Goal: Task Accomplishment & Management: Manage account settings

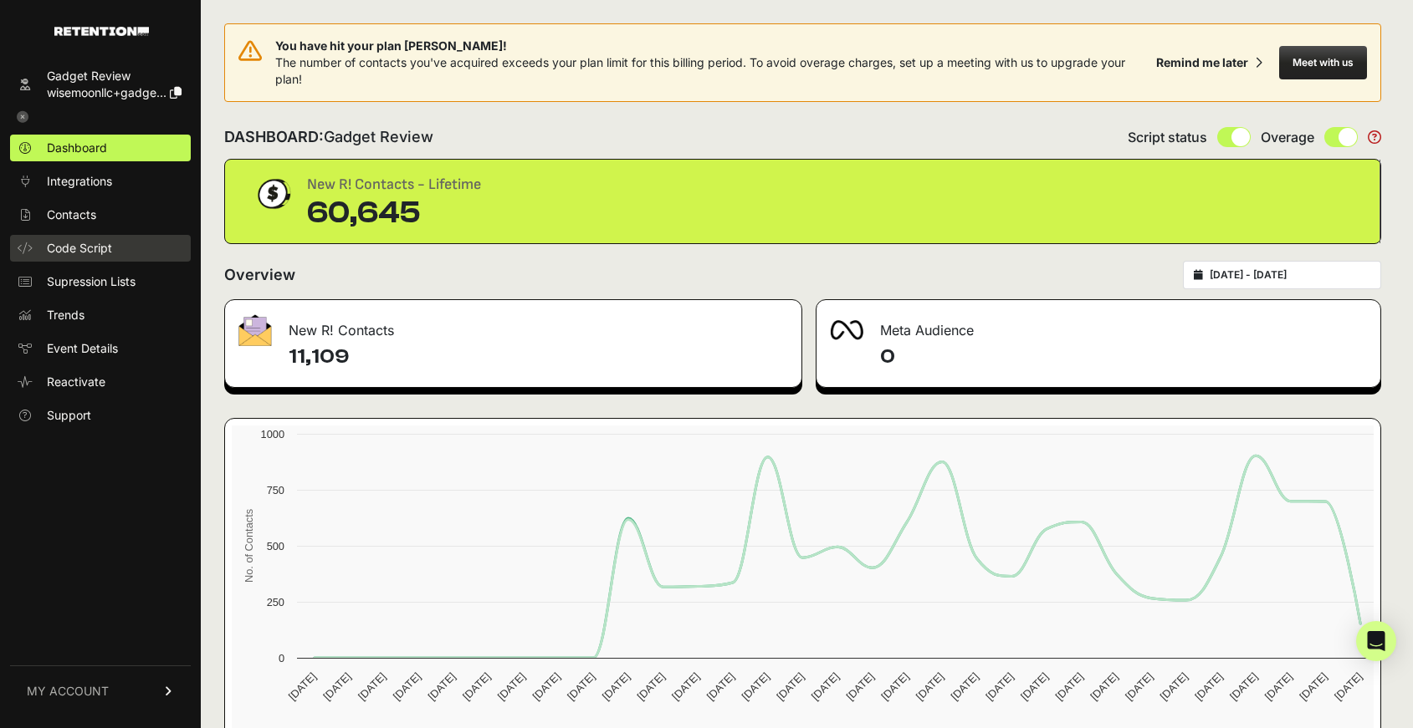
click at [108, 247] on span "Code Script" at bounding box center [79, 248] width 65 height 17
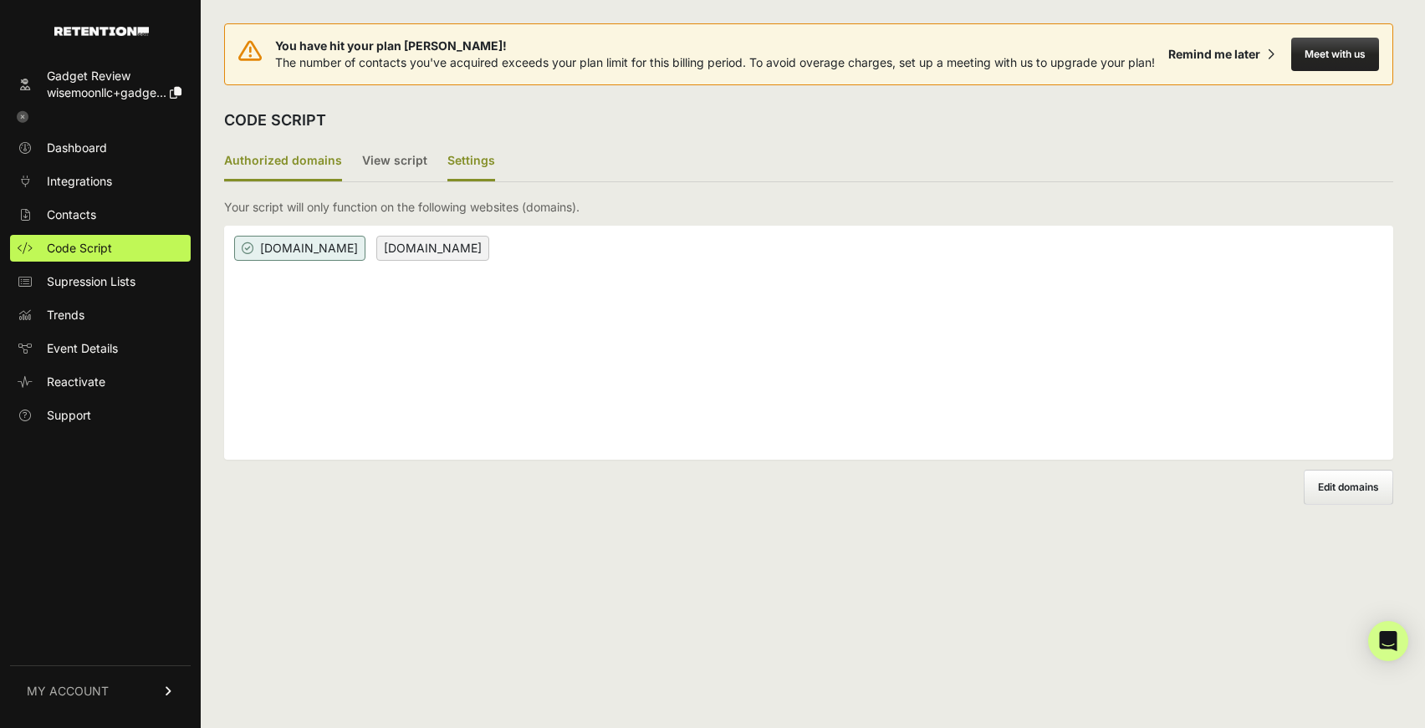
click at [455, 162] on label "Settings" at bounding box center [471, 161] width 48 height 39
click at [0, 0] on input "Settings" at bounding box center [0, 0] width 0 height 0
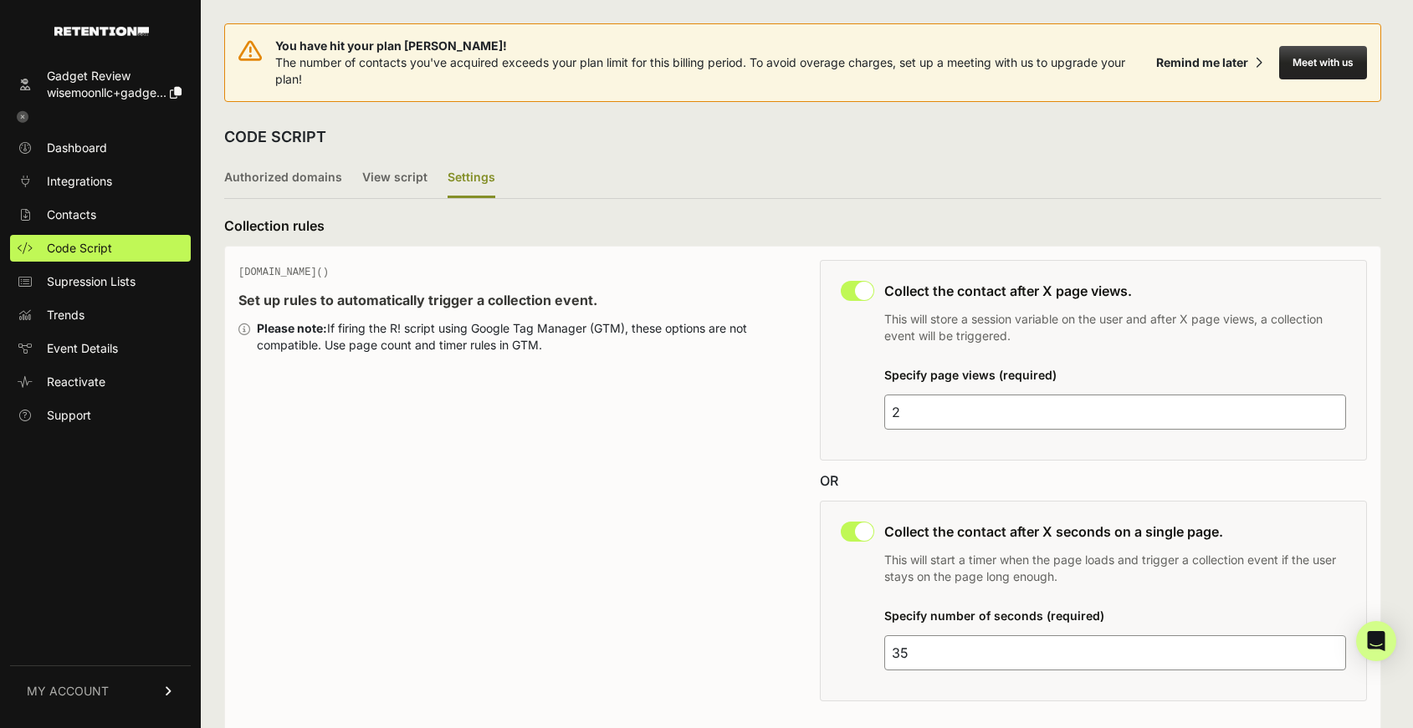
drag, startPoint x: 906, startPoint y: 650, endPoint x: 893, endPoint y: 656, distance: 13.8
click at [893, 656] on input "35" at bounding box center [1115, 653] width 463 height 35
type input "25"
click at [1130, 513] on div "This collection rule must be disabled in order to use Grow IQ. Collect the cont…" at bounding box center [1094, 601] width 548 height 201
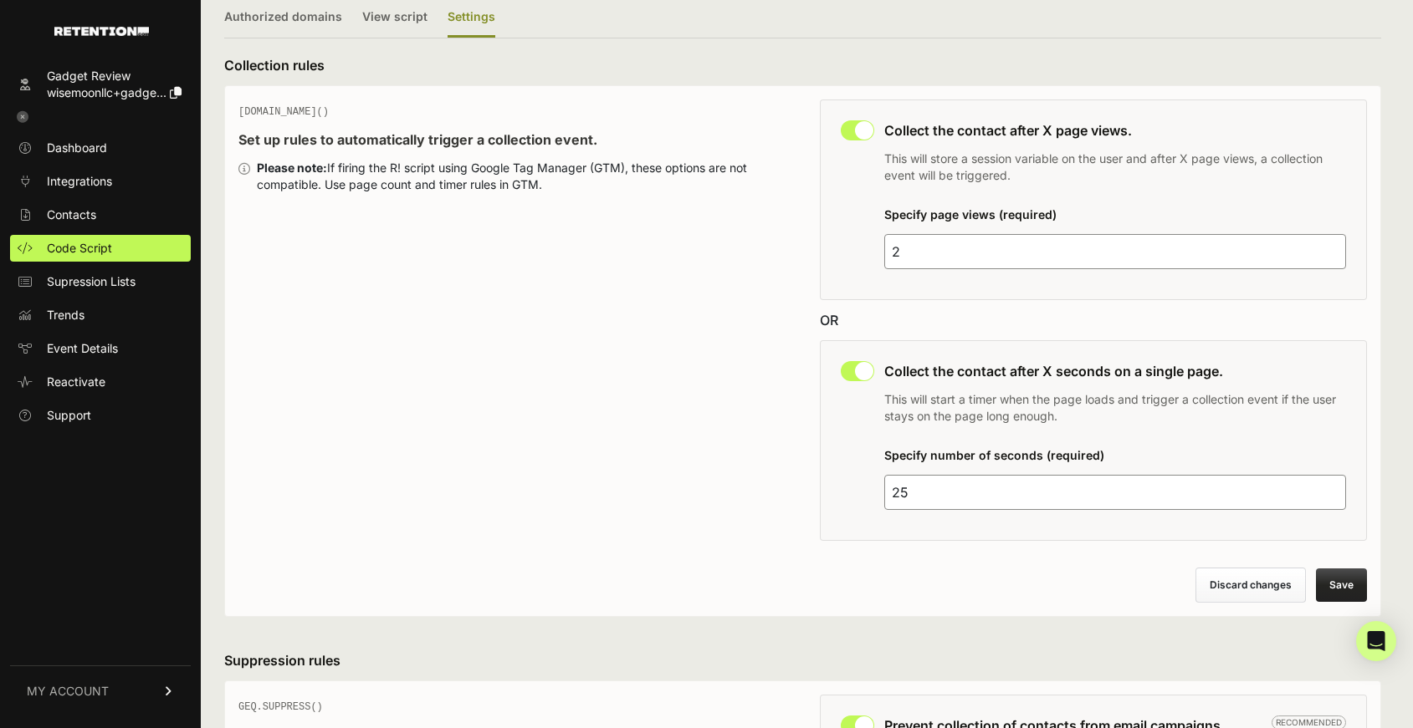
scroll to position [335, 0]
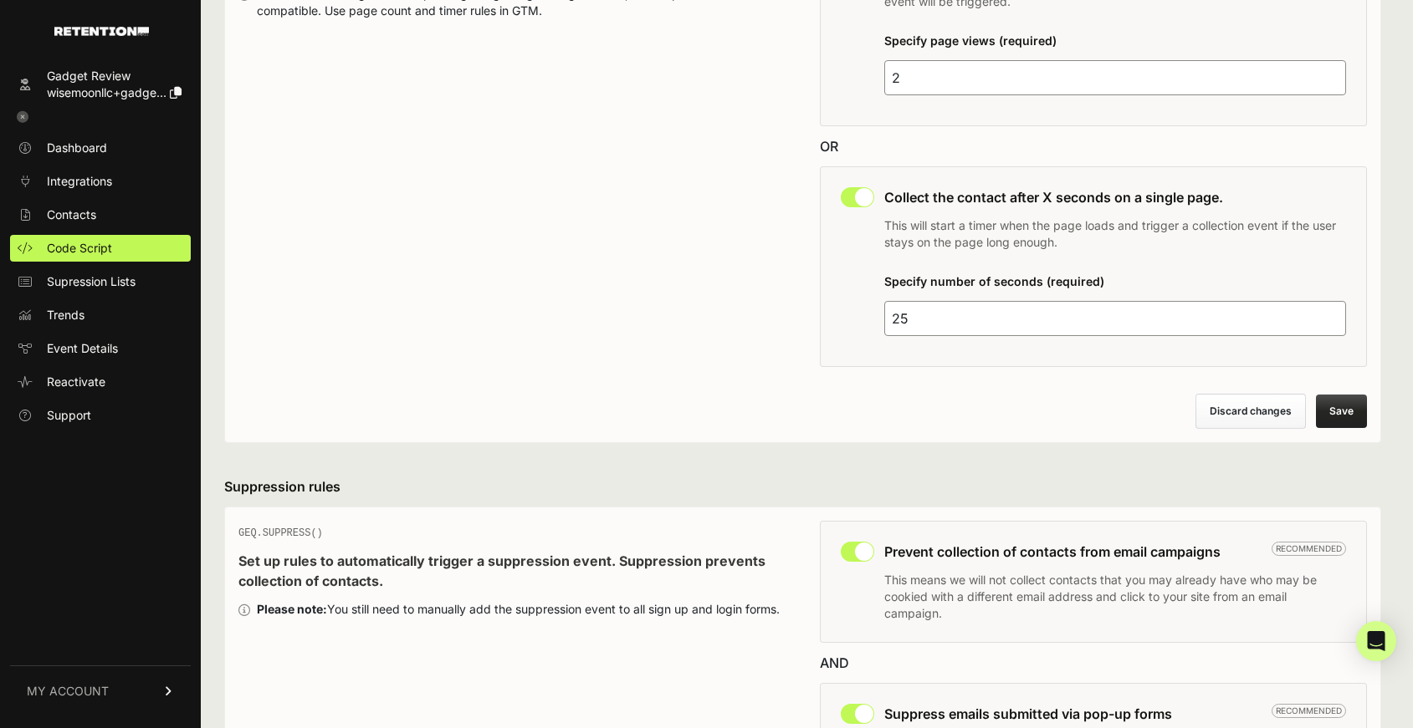
click at [1338, 410] on button "Save" at bounding box center [1341, 411] width 51 height 33
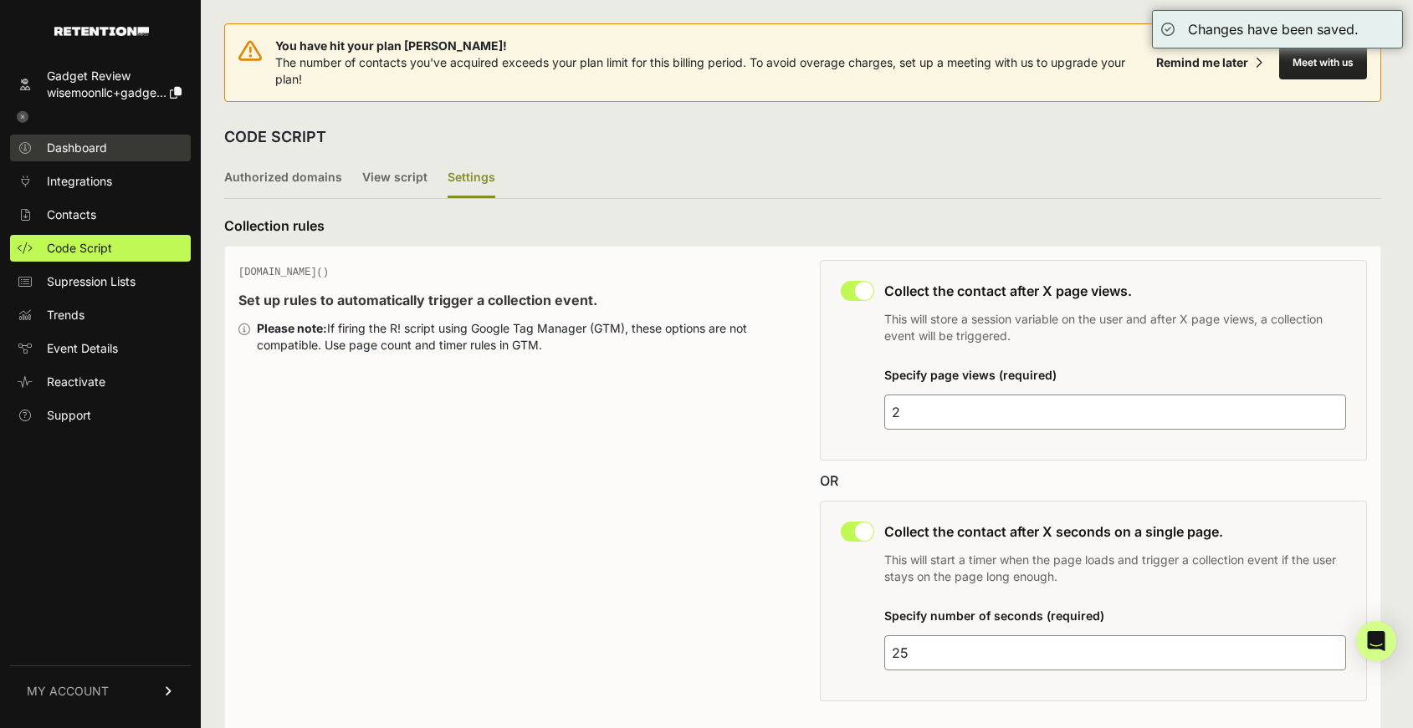
click at [95, 148] on span "Dashboard" at bounding box center [77, 148] width 60 height 17
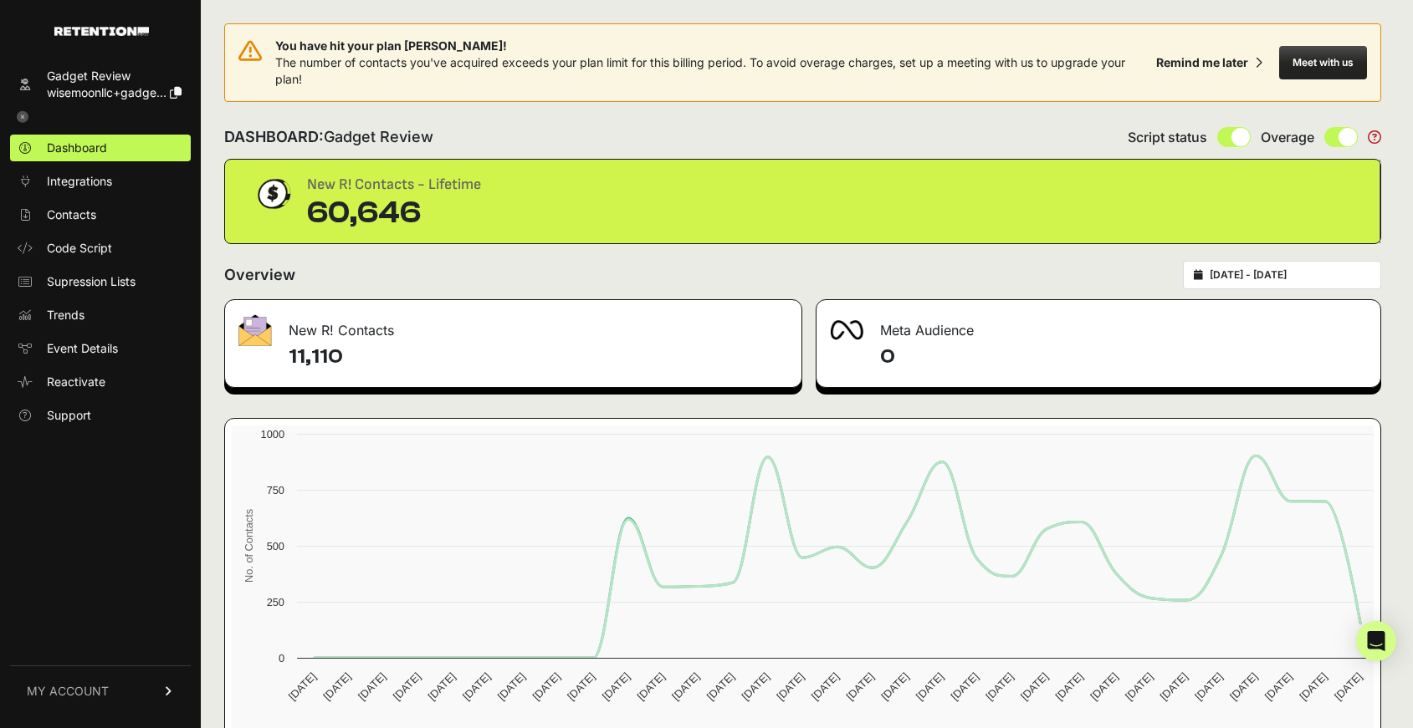
click at [19, 120] on icon at bounding box center [23, 117] width 12 height 12
